Goal: Task Accomplishment & Management: Use online tool/utility

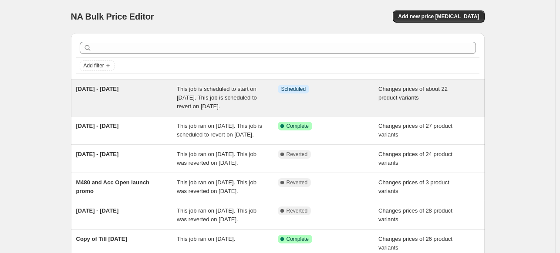
click at [91, 89] on span "[DATE] - [DATE]" at bounding box center [97, 89] width 43 height 7
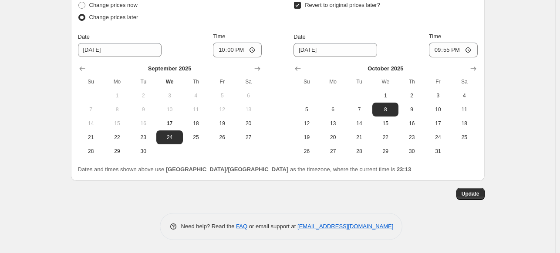
scroll to position [1655, 0]
